Goal: Use online tool/utility: Utilize a website feature to perform a specific function

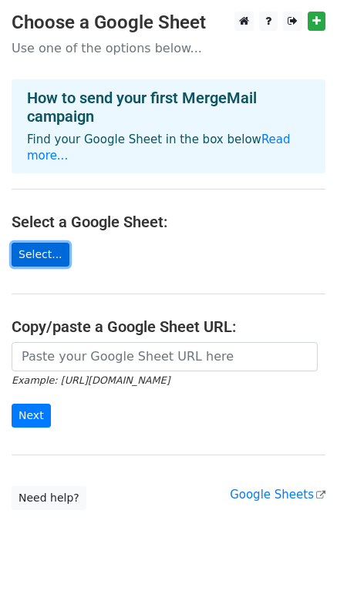
click at [51, 243] on link "Select..." at bounding box center [41, 255] width 58 height 24
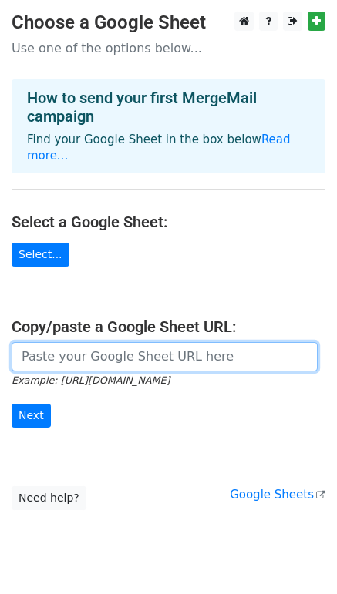
click at [53, 342] on input "url" at bounding box center [165, 356] width 306 height 29
paste input "https://docs.google.com/spreadsheets/d/1unUZLwdW6EwCBvryjyIrsY-338YCuZyYFlOUHGm…"
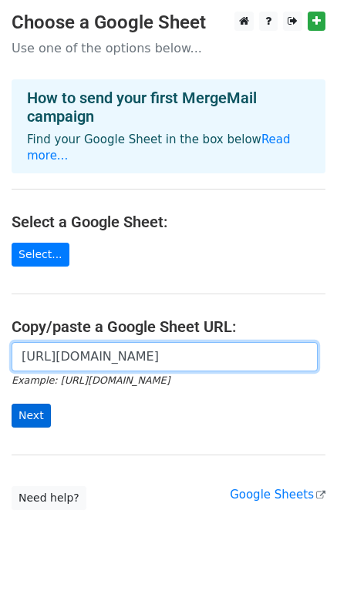
type input "https://docs.google.com/spreadsheets/d/1unUZLwdW6EwCBvryjyIrsY-338YCuZyYFlOUHGm…"
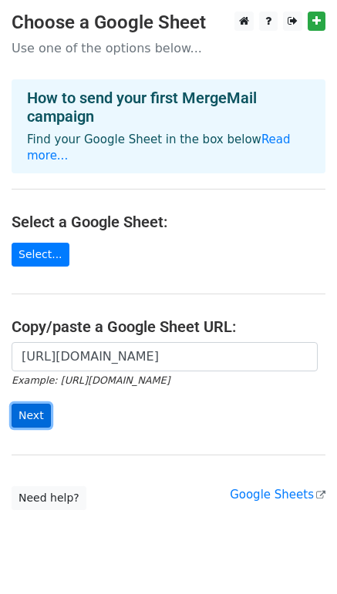
click at [30, 404] on input "Next" at bounding box center [31, 416] width 39 height 24
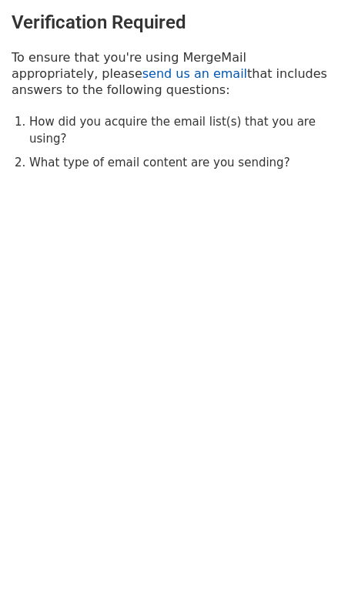
click at [142, 71] on link "send us an email" at bounding box center [194, 73] width 105 height 15
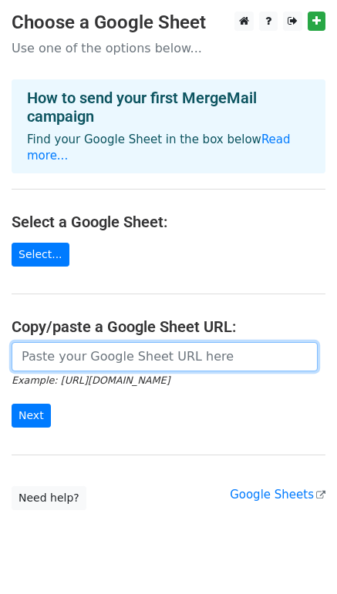
click at [57, 342] on input "url" at bounding box center [165, 356] width 306 height 29
type input "https://docs.google.com/spreadsheets/d/1unUZLwdW6EwCBvryjyIrsY-338YCuZyYFlOUHGm…"
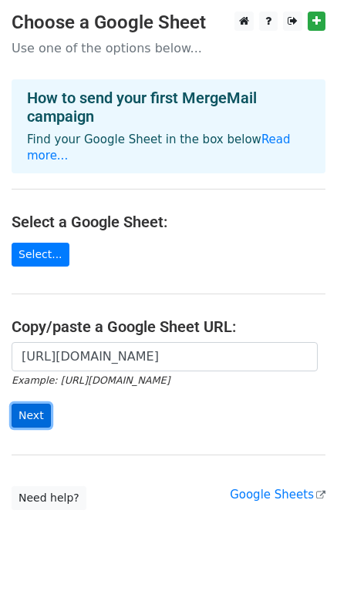
click at [32, 404] on input "Next" at bounding box center [31, 416] width 39 height 24
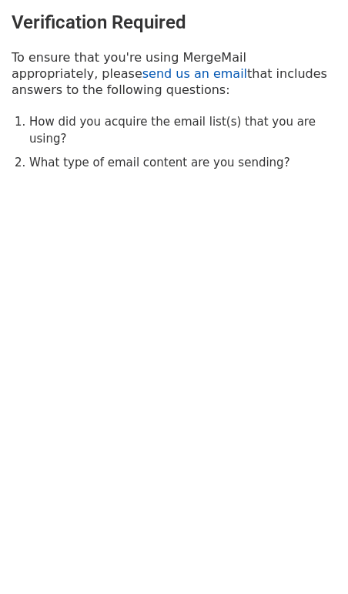
click at [142, 75] on link "send us an email" at bounding box center [194, 73] width 105 height 15
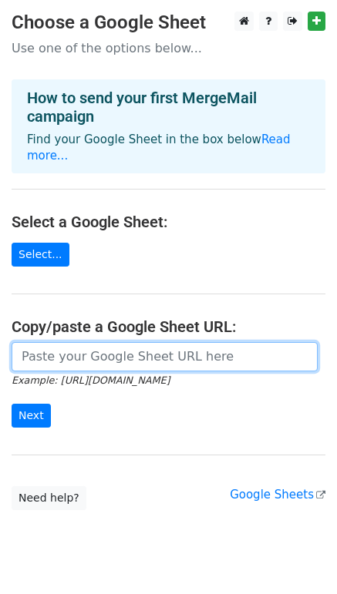
click at [92, 342] on input "url" at bounding box center [165, 356] width 306 height 29
type input "[URL][DOMAIN_NAME]"
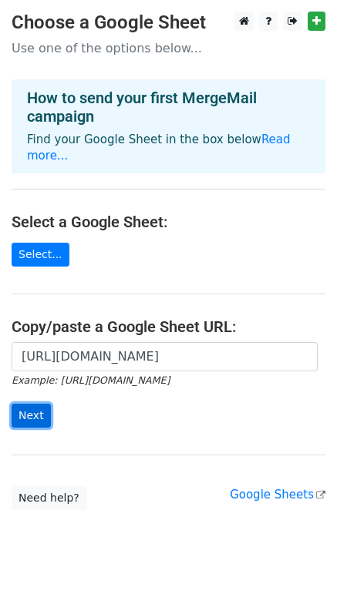
click at [12, 404] on input "Next" at bounding box center [31, 416] width 39 height 24
